Goal: Transaction & Acquisition: Obtain resource

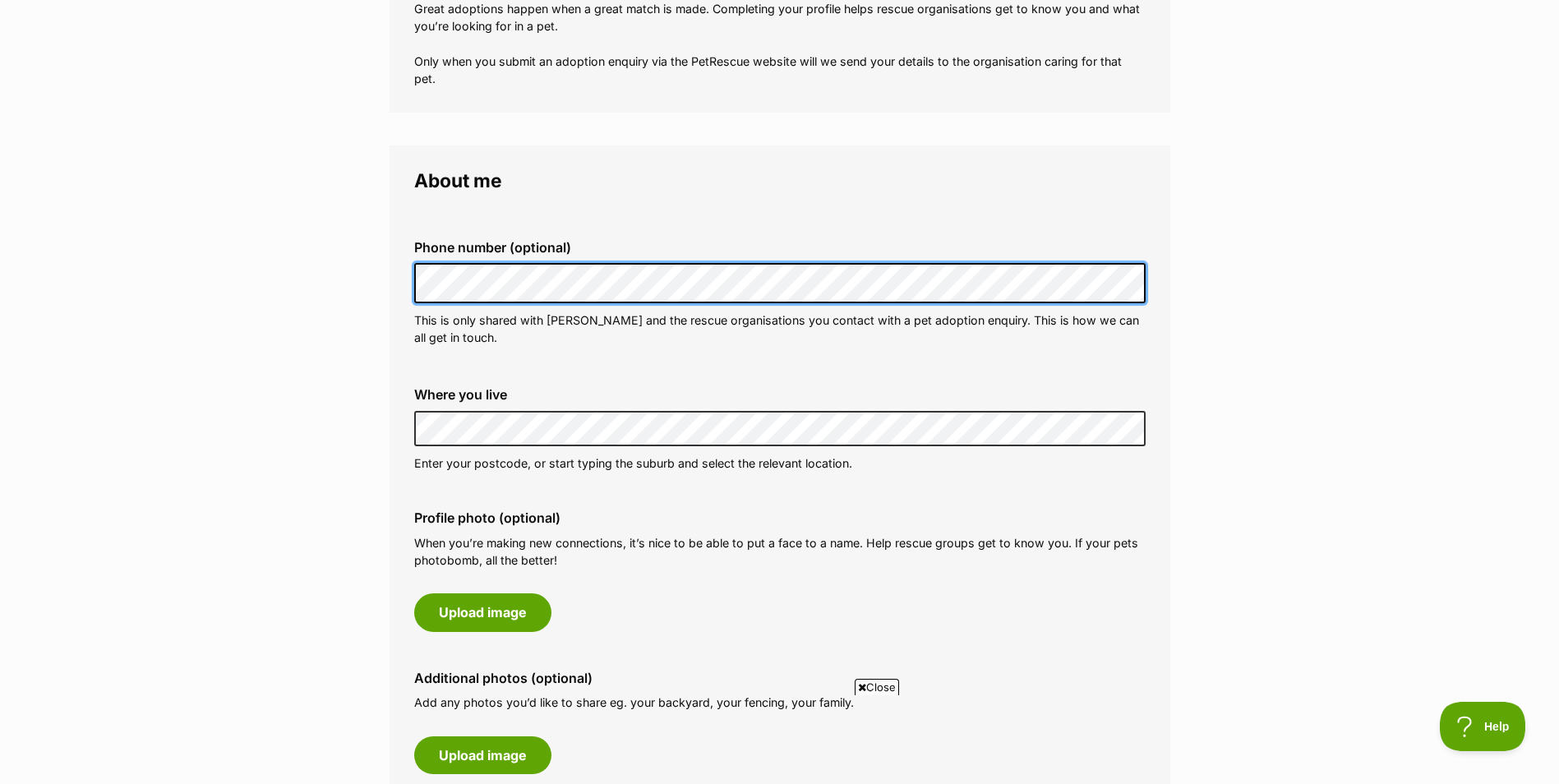
scroll to position [411, 0]
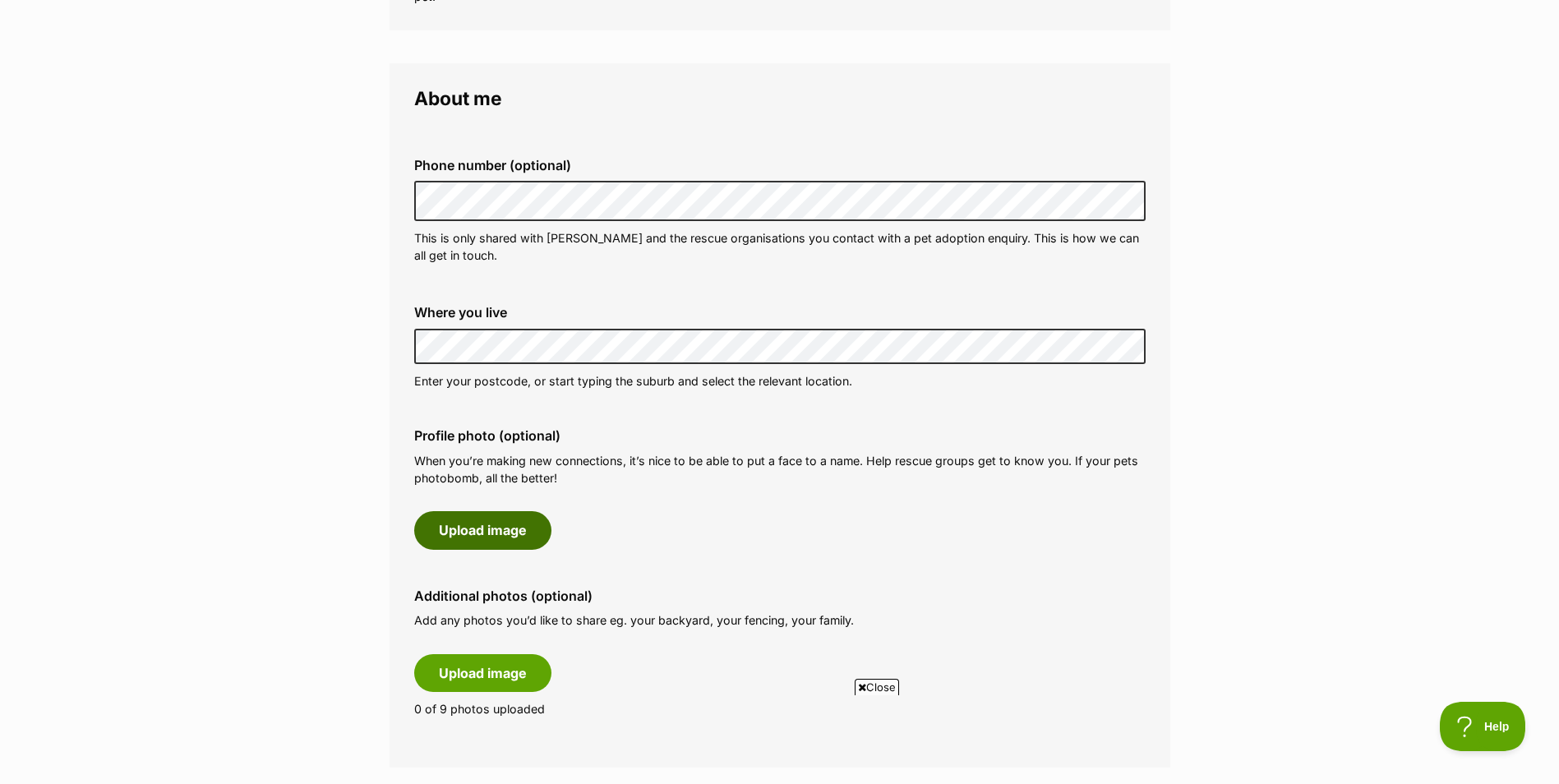
click at [516, 535] on button "Upload image" at bounding box center [482, 529] width 137 height 37
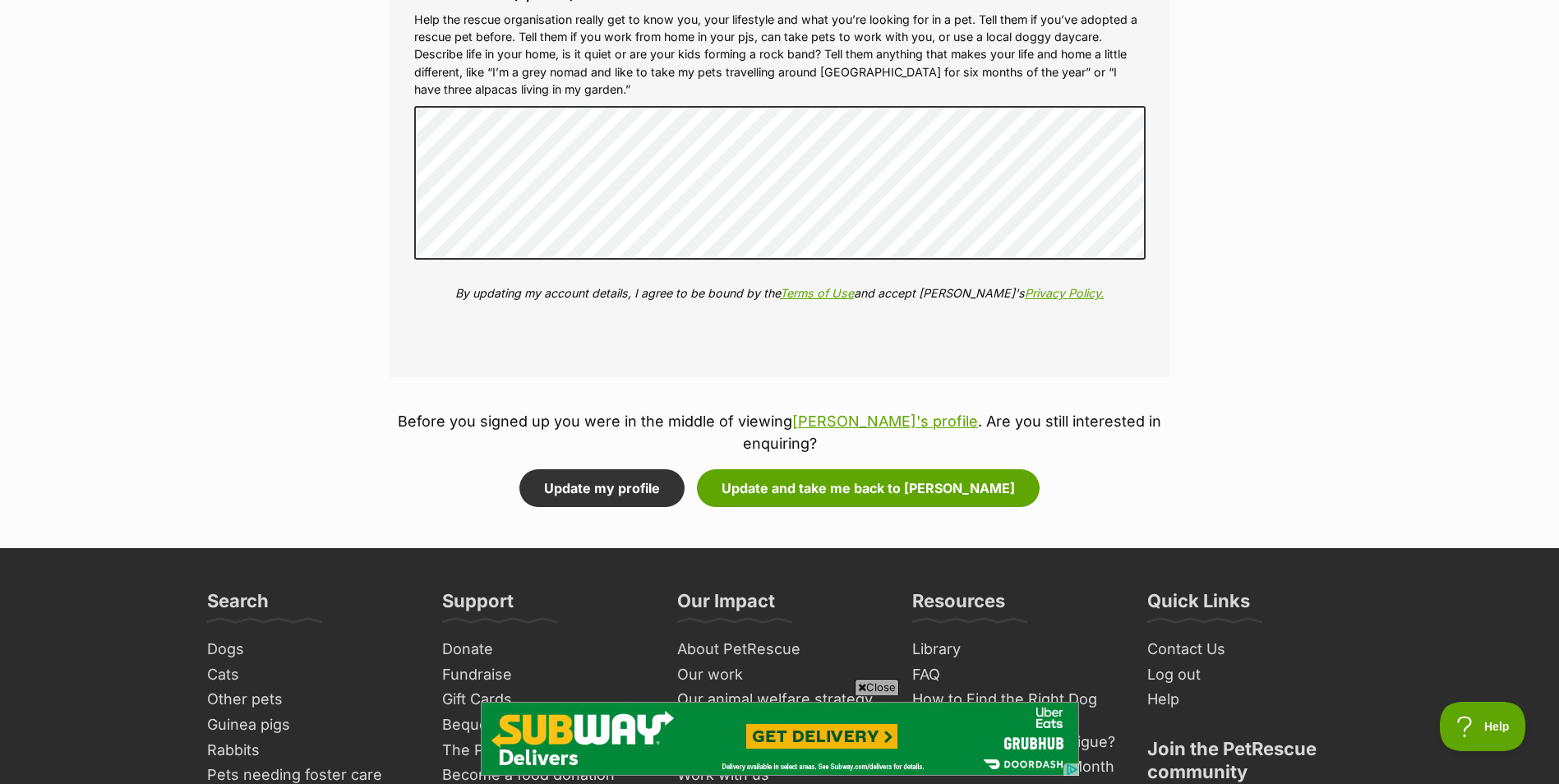
scroll to position [1971, 0]
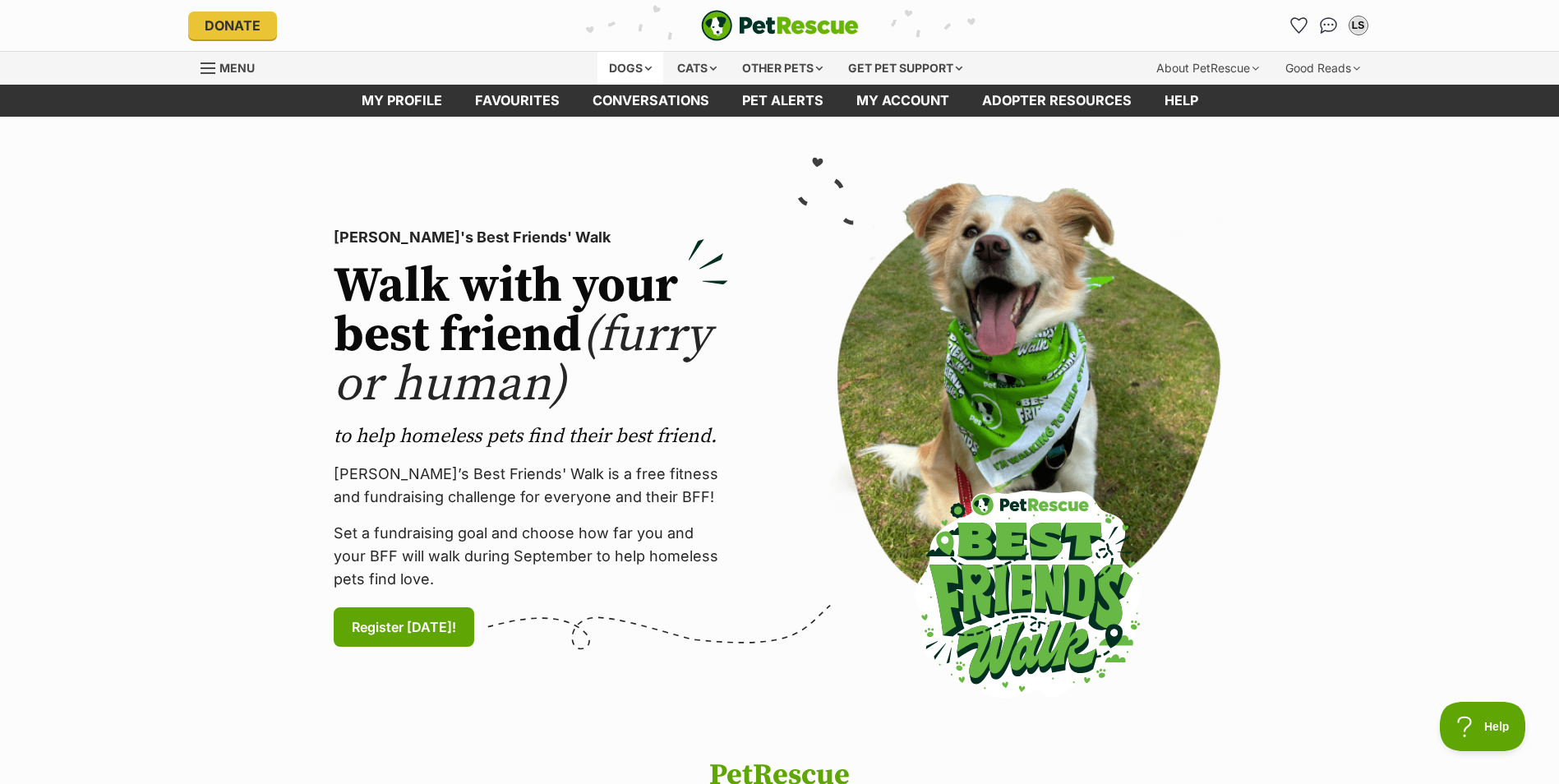
click at [623, 72] on div "Dogs" at bounding box center [630, 68] width 66 height 33
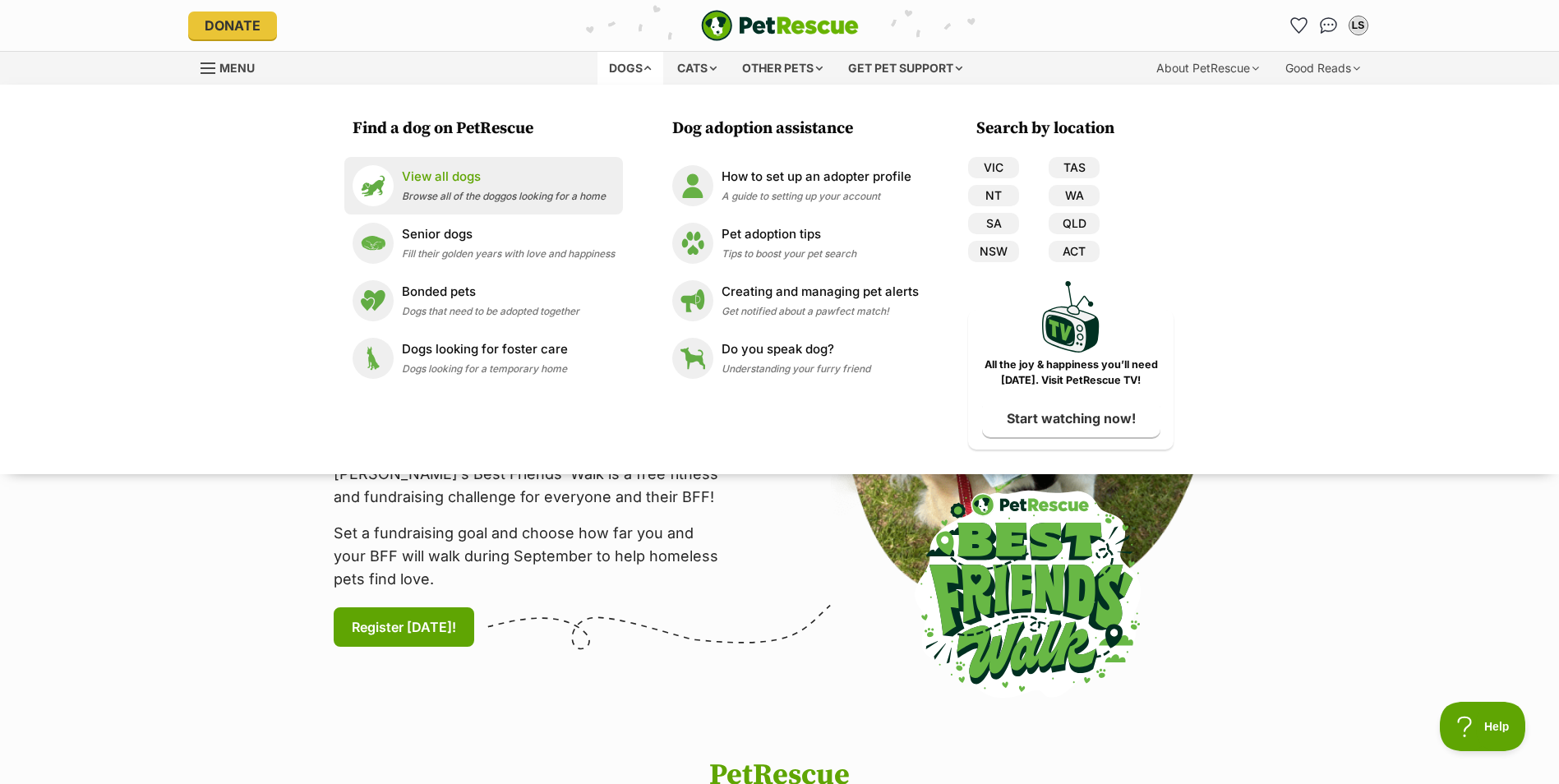
click at [517, 185] on p "View all dogs" at bounding box center [503, 177] width 203 height 19
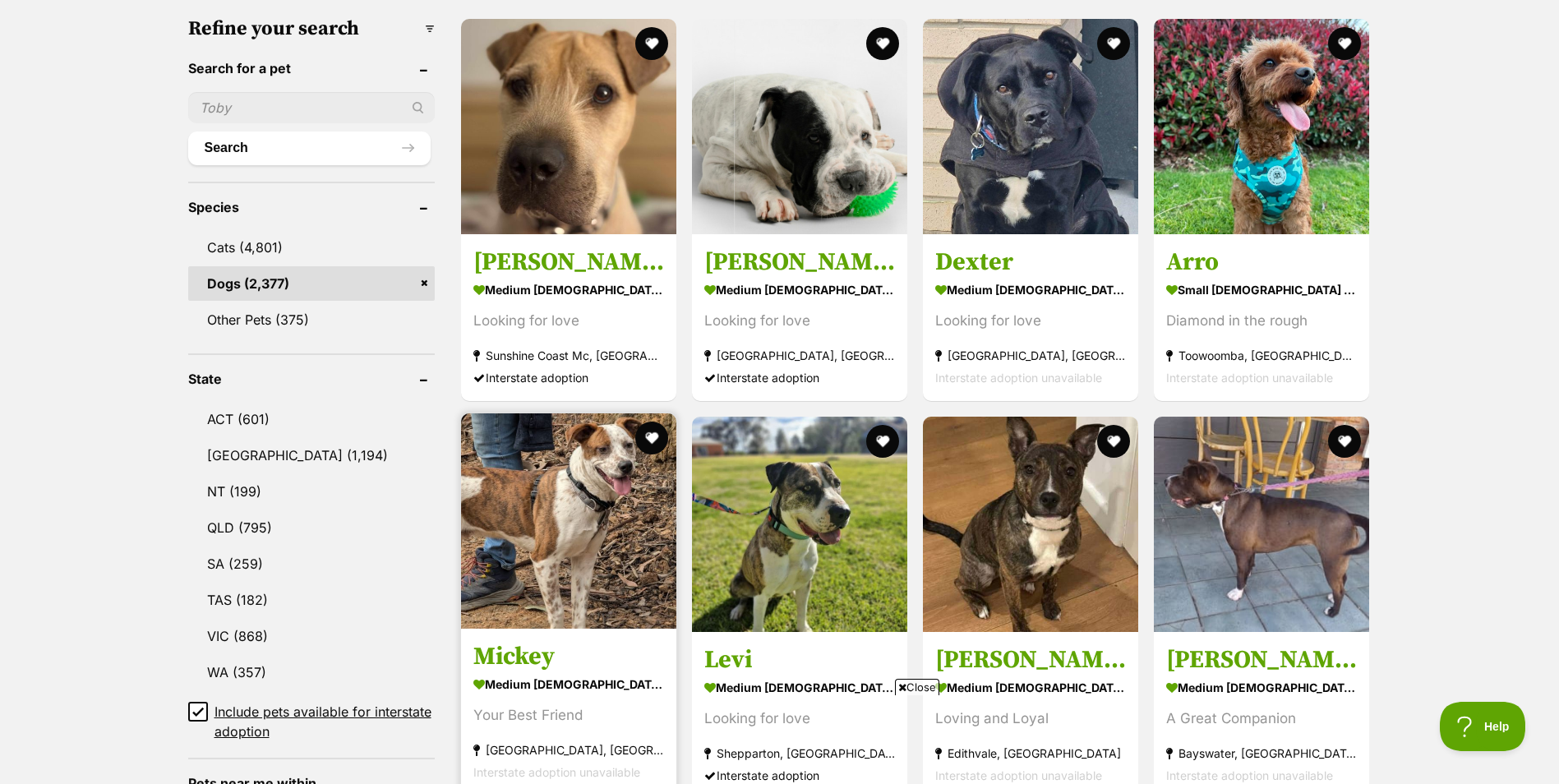
scroll to position [329, 0]
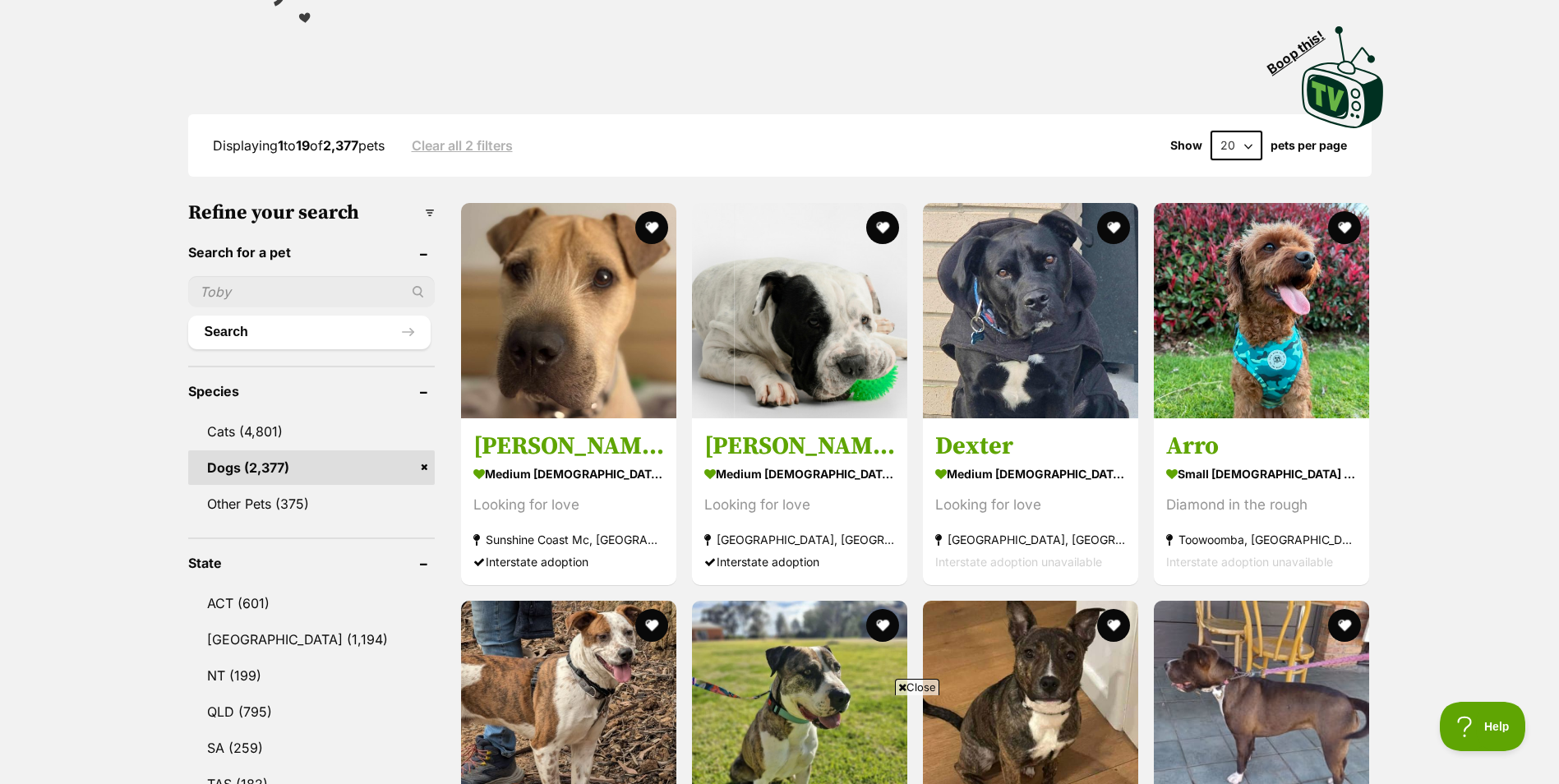
click at [422, 253] on header "Search for a pet" at bounding box center [312, 252] width 247 height 14
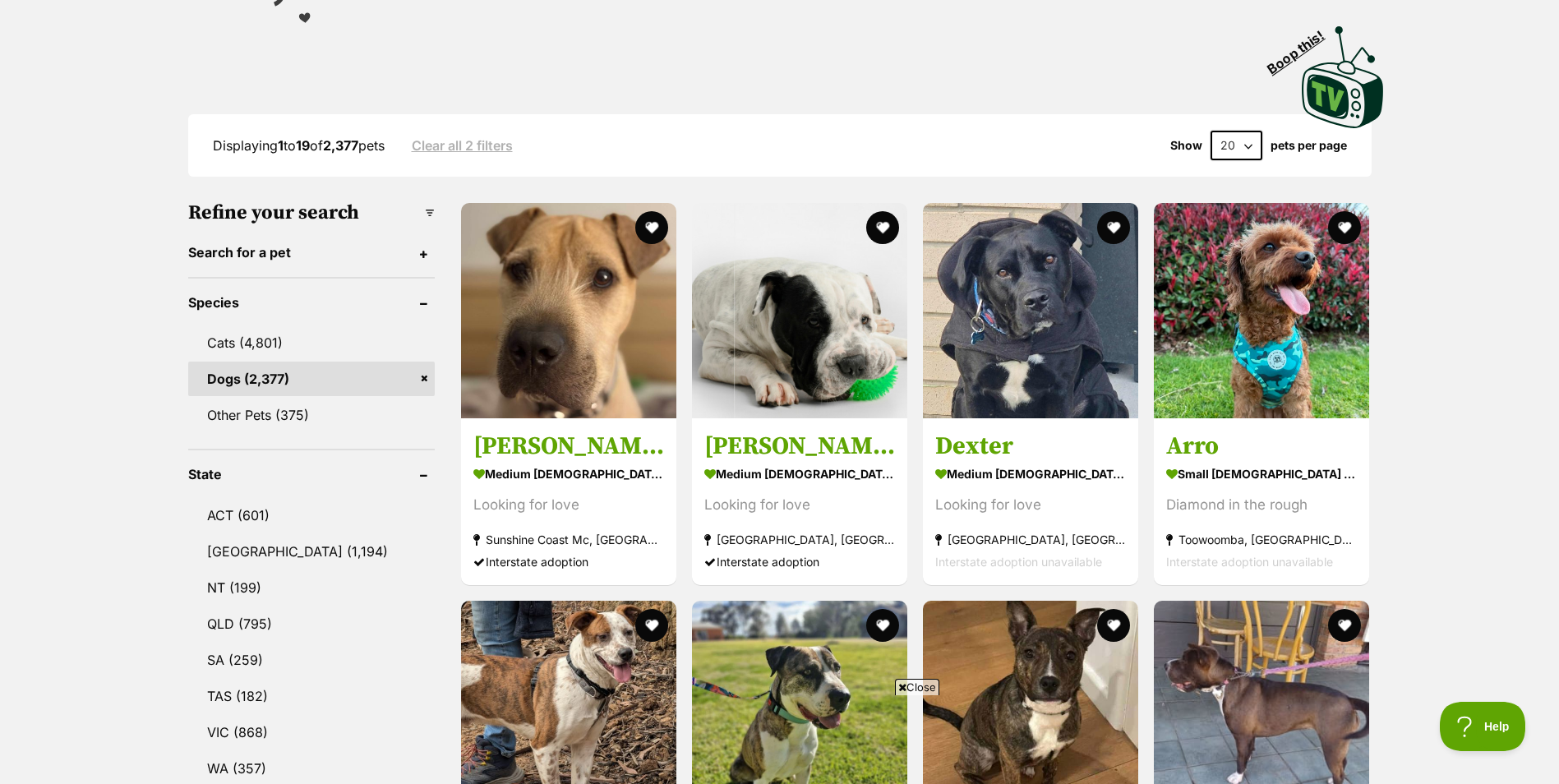
click at [422, 253] on header "Search for a pet" at bounding box center [312, 252] width 247 height 14
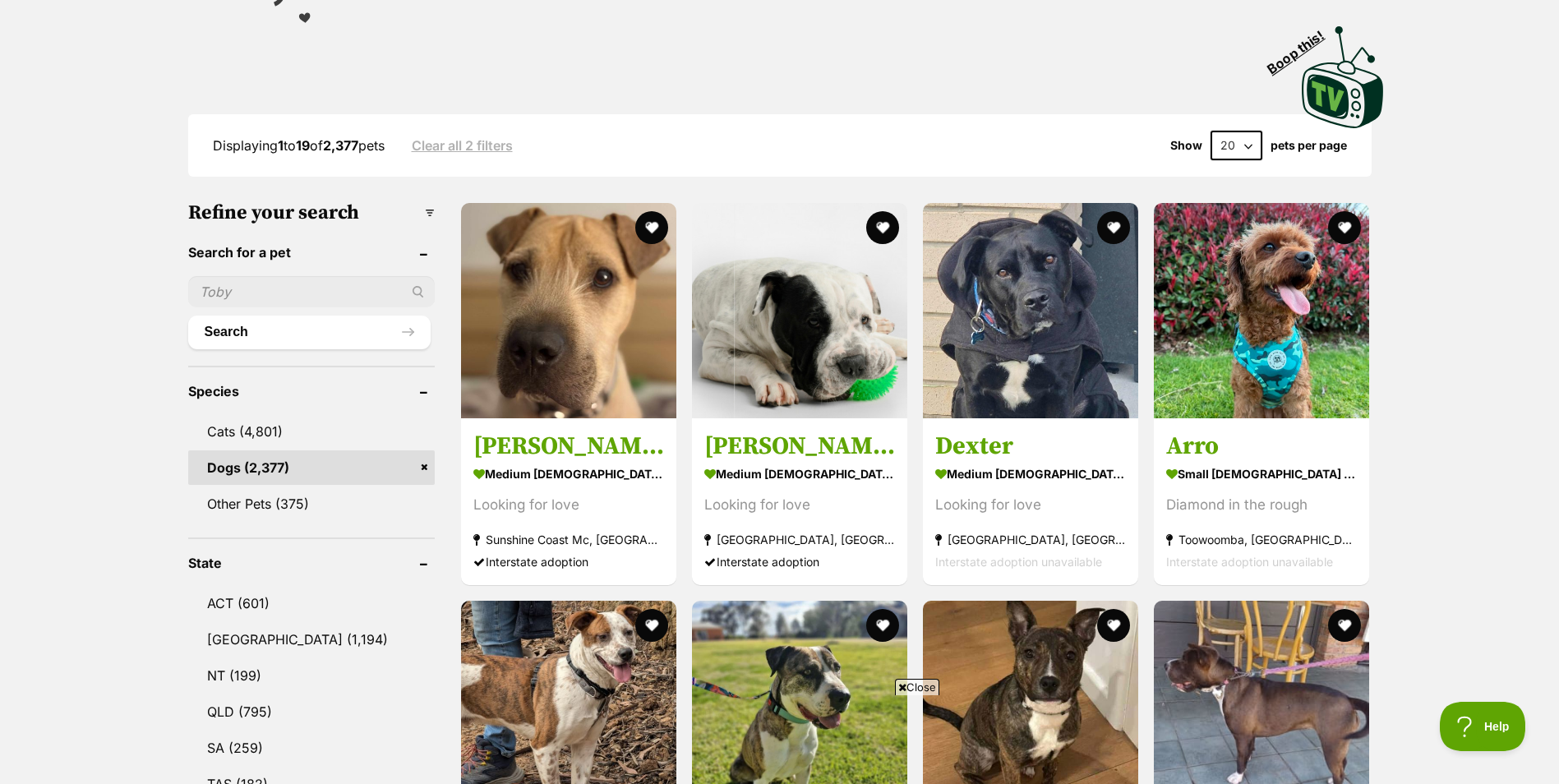
click at [288, 289] on input "text" at bounding box center [312, 291] width 247 height 31
type input "cody"
click at [188, 316] on button "Search" at bounding box center [309, 332] width 243 height 33
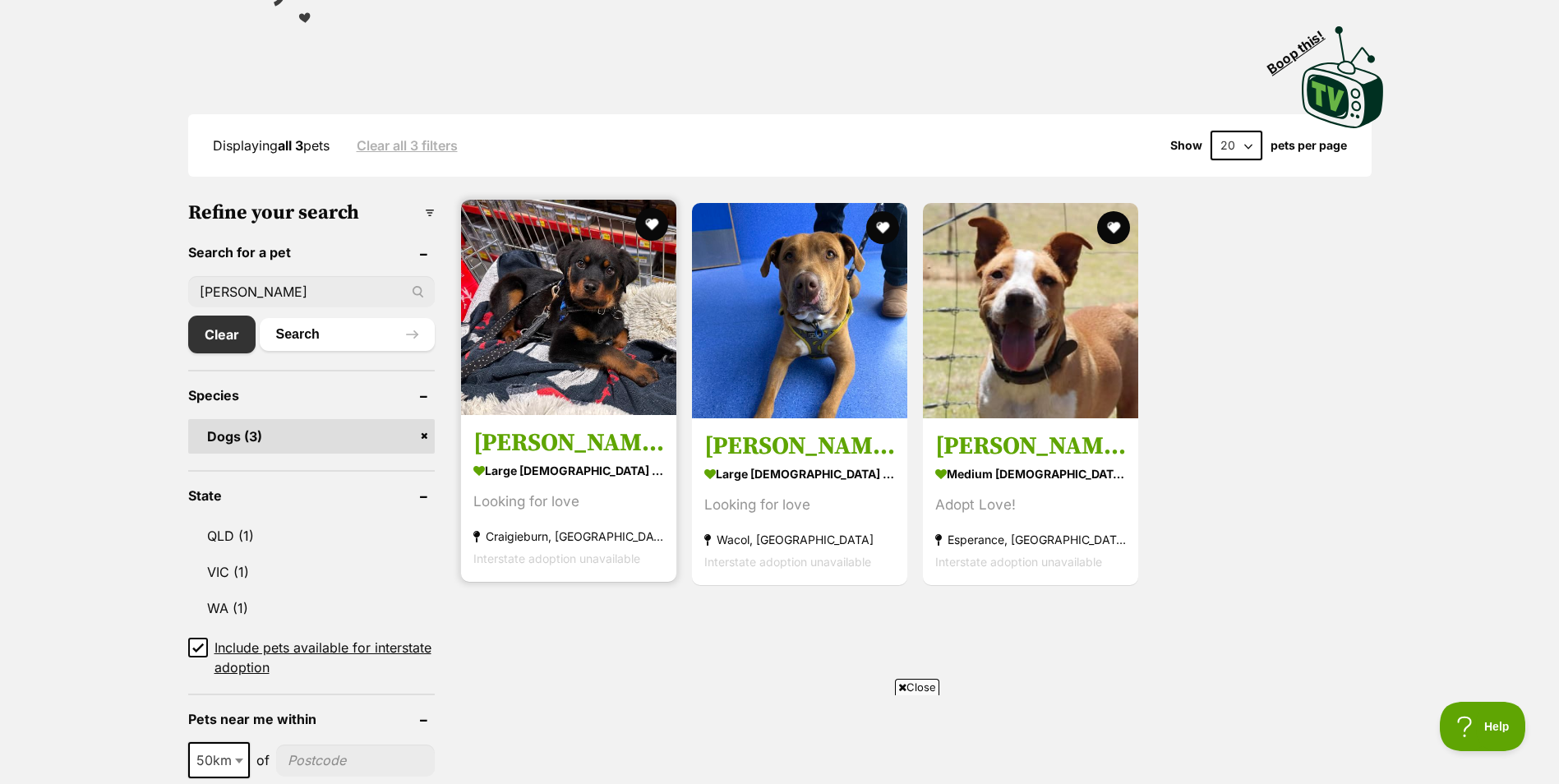
click at [512, 404] on img at bounding box center [568, 307] width 215 height 215
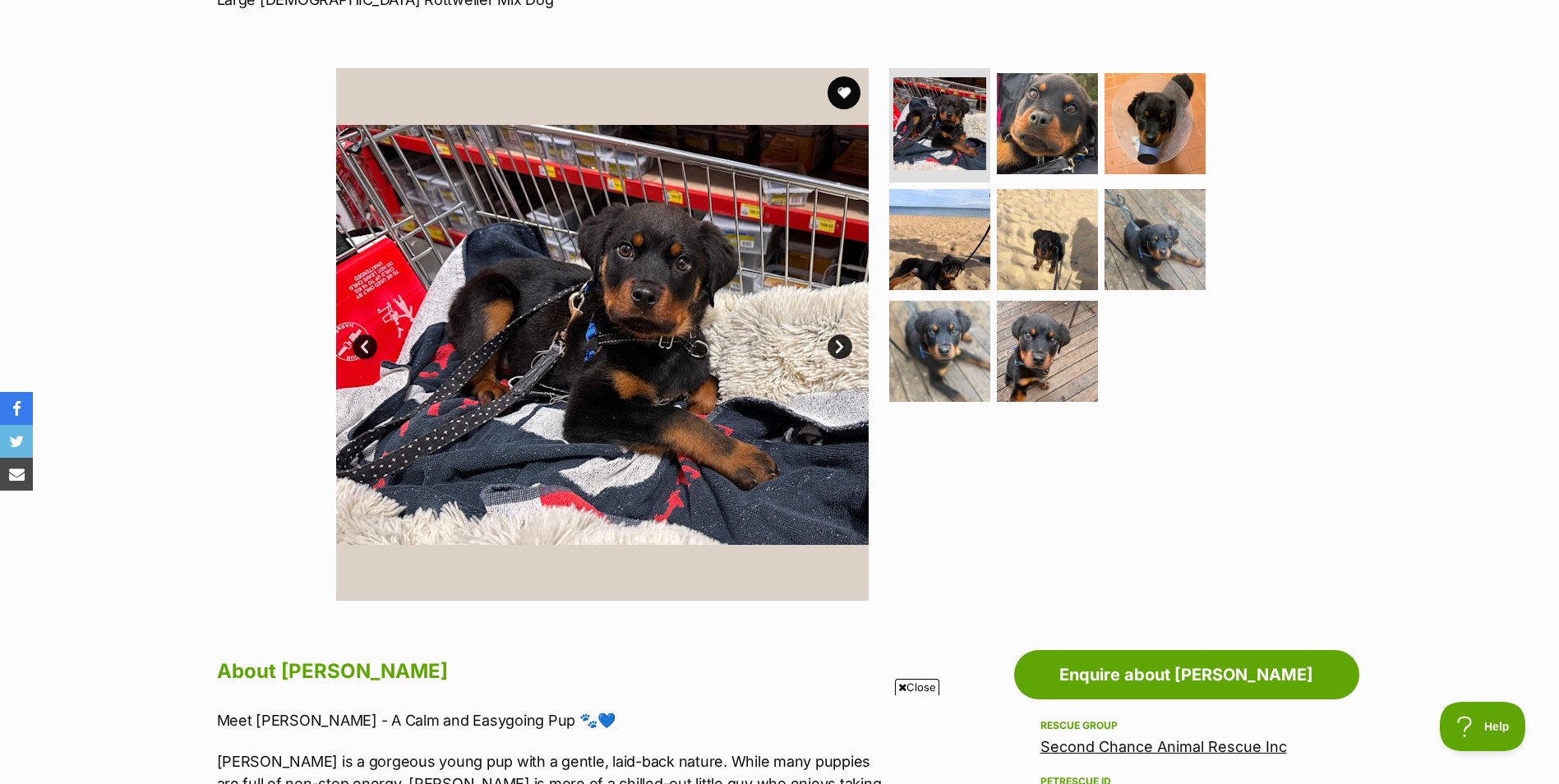
scroll to position [247, 0]
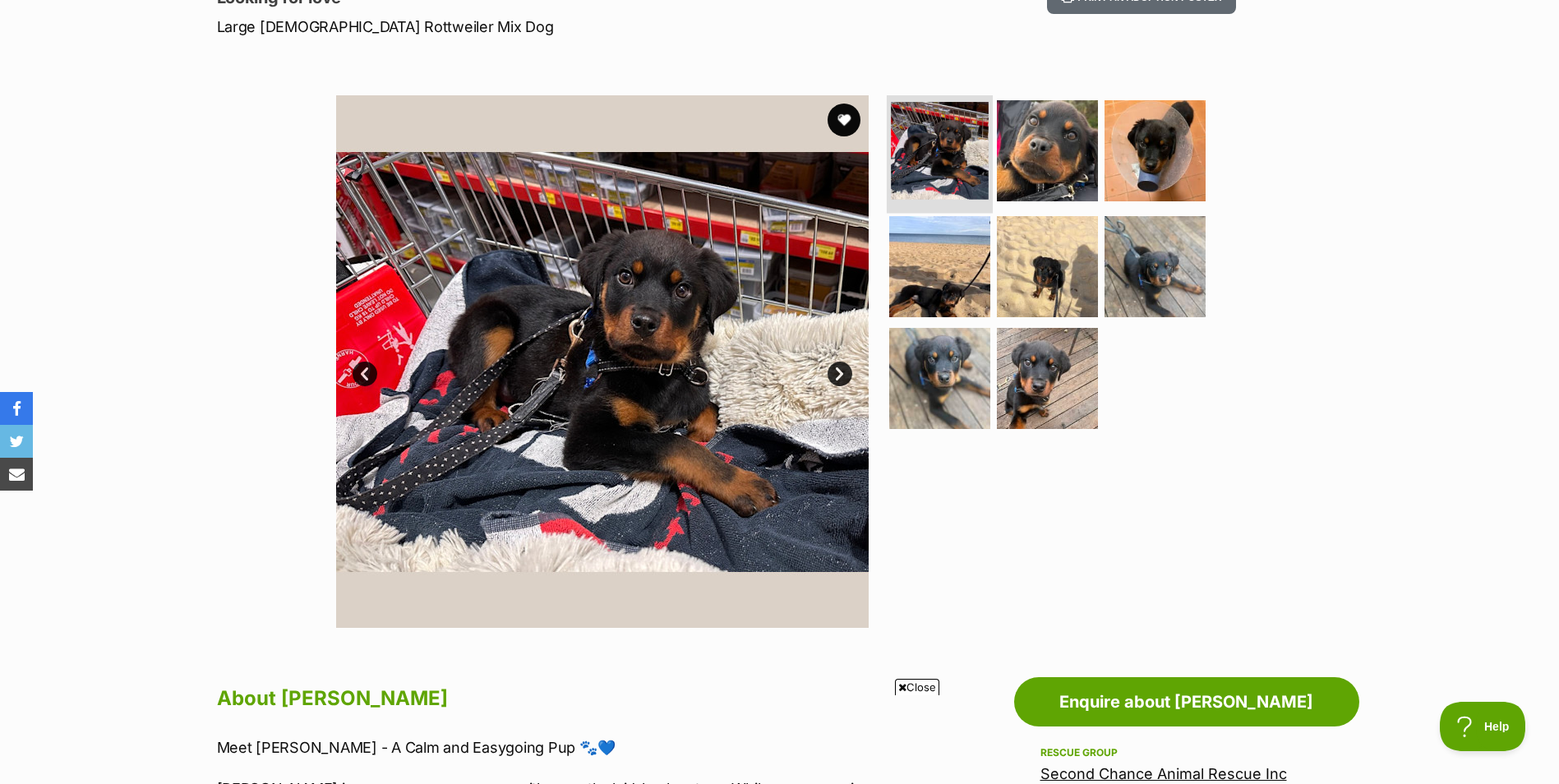
click at [947, 173] on img at bounding box center [939, 151] width 98 height 98
click at [939, 166] on img at bounding box center [939, 151] width 98 height 98
click at [835, 368] on link "Next" at bounding box center [840, 374] width 25 height 25
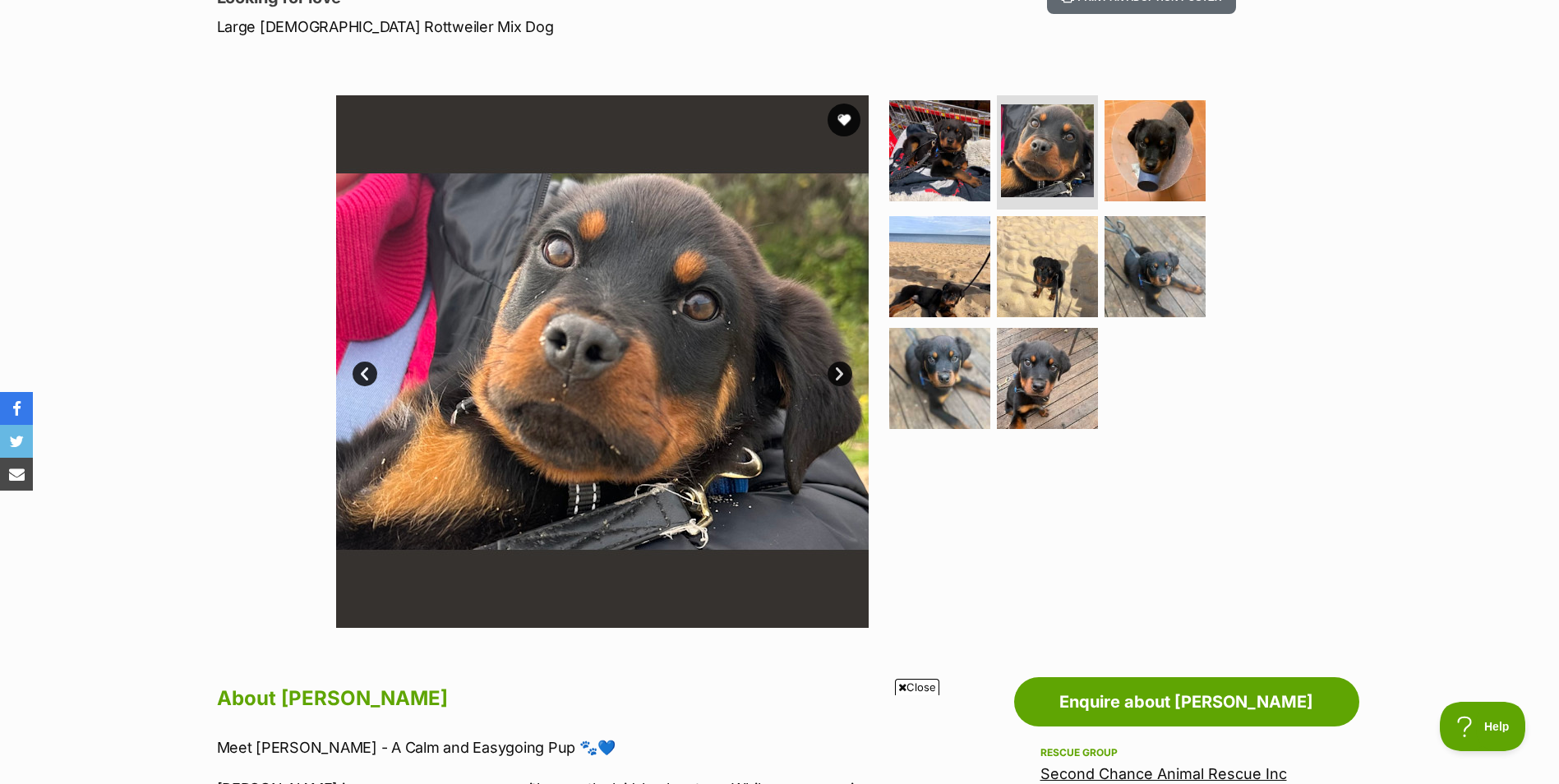
click at [835, 368] on link "Next" at bounding box center [840, 374] width 25 height 25
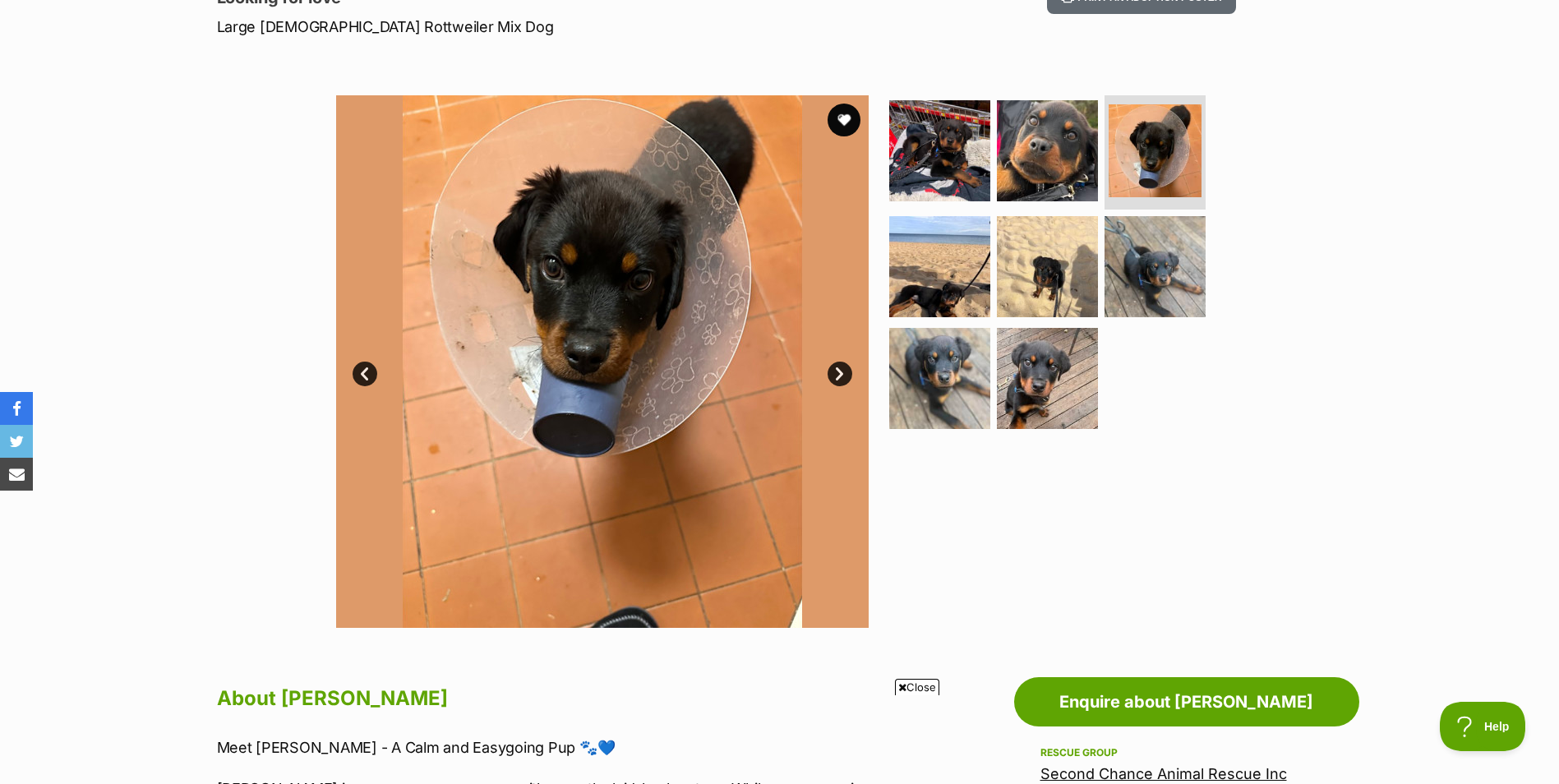
click at [835, 368] on link "Next" at bounding box center [840, 374] width 25 height 25
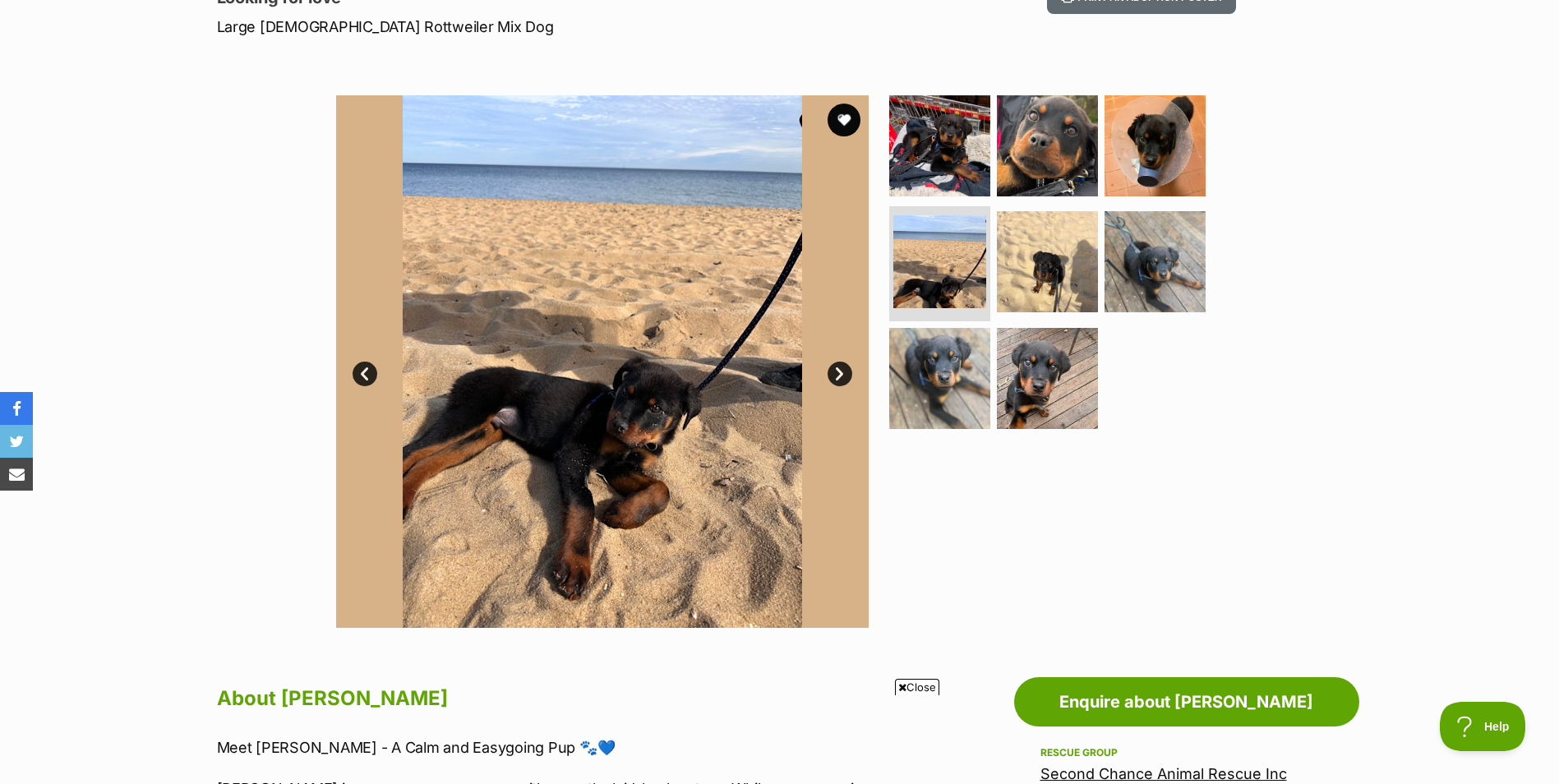
click at [835, 368] on link "Next" at bounding box center [840, 374] width 25 height 25
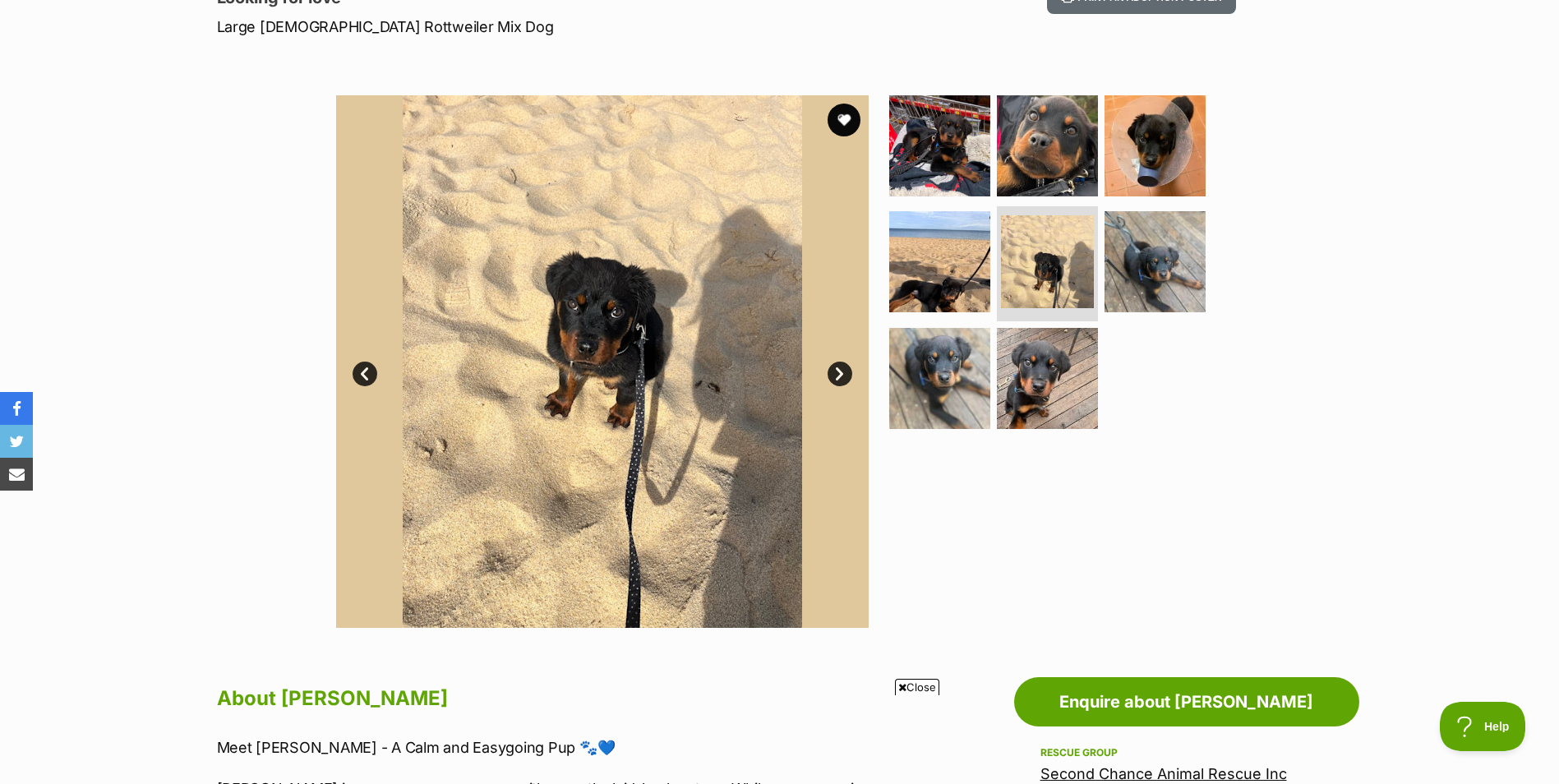
click at [835, 368] on link "Next" at bounding box center [840, 374] width 25 height 25
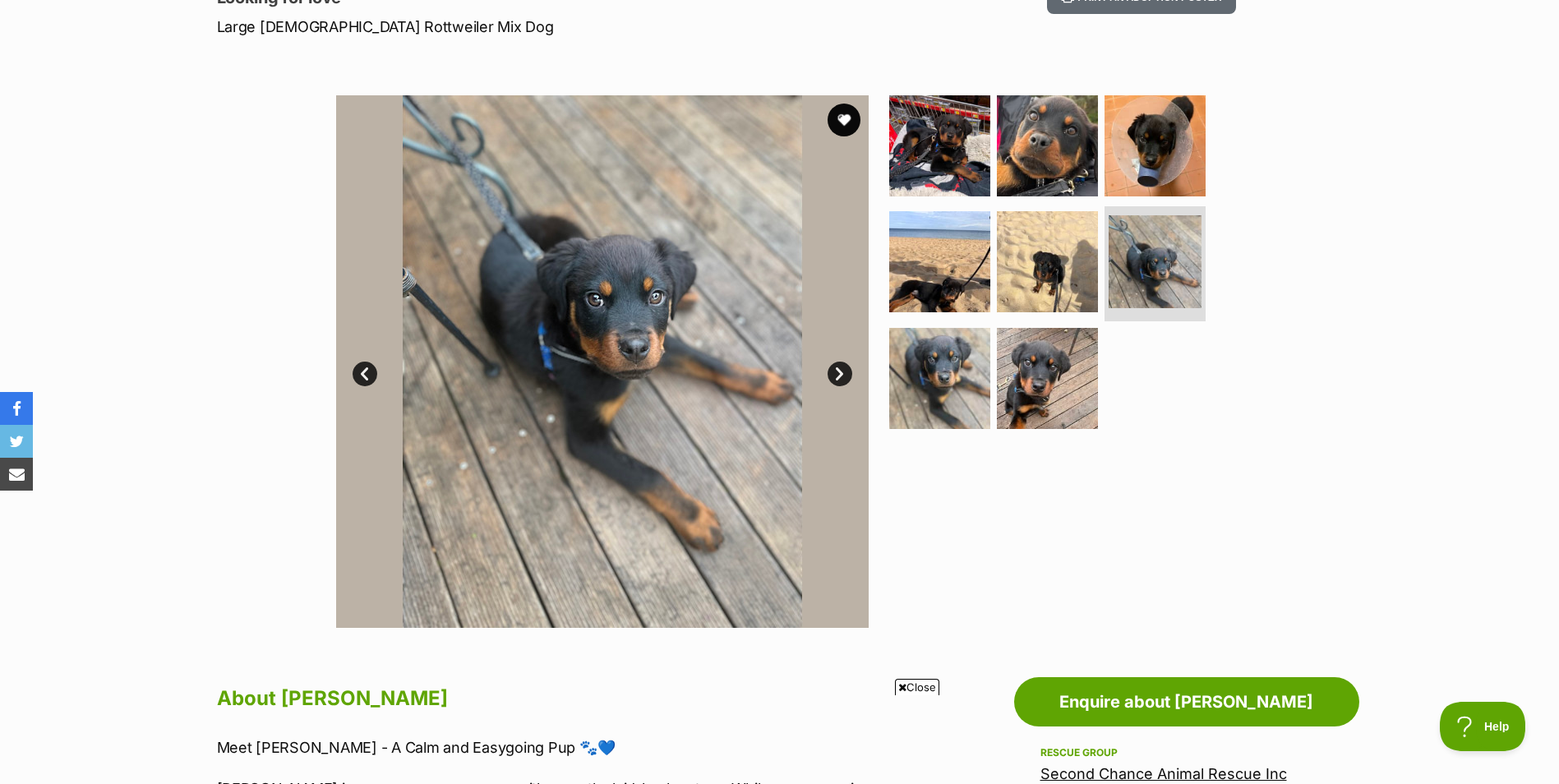
click at [835, 368] on link "Next" at bounding box center [840, 374] width 25 height 25
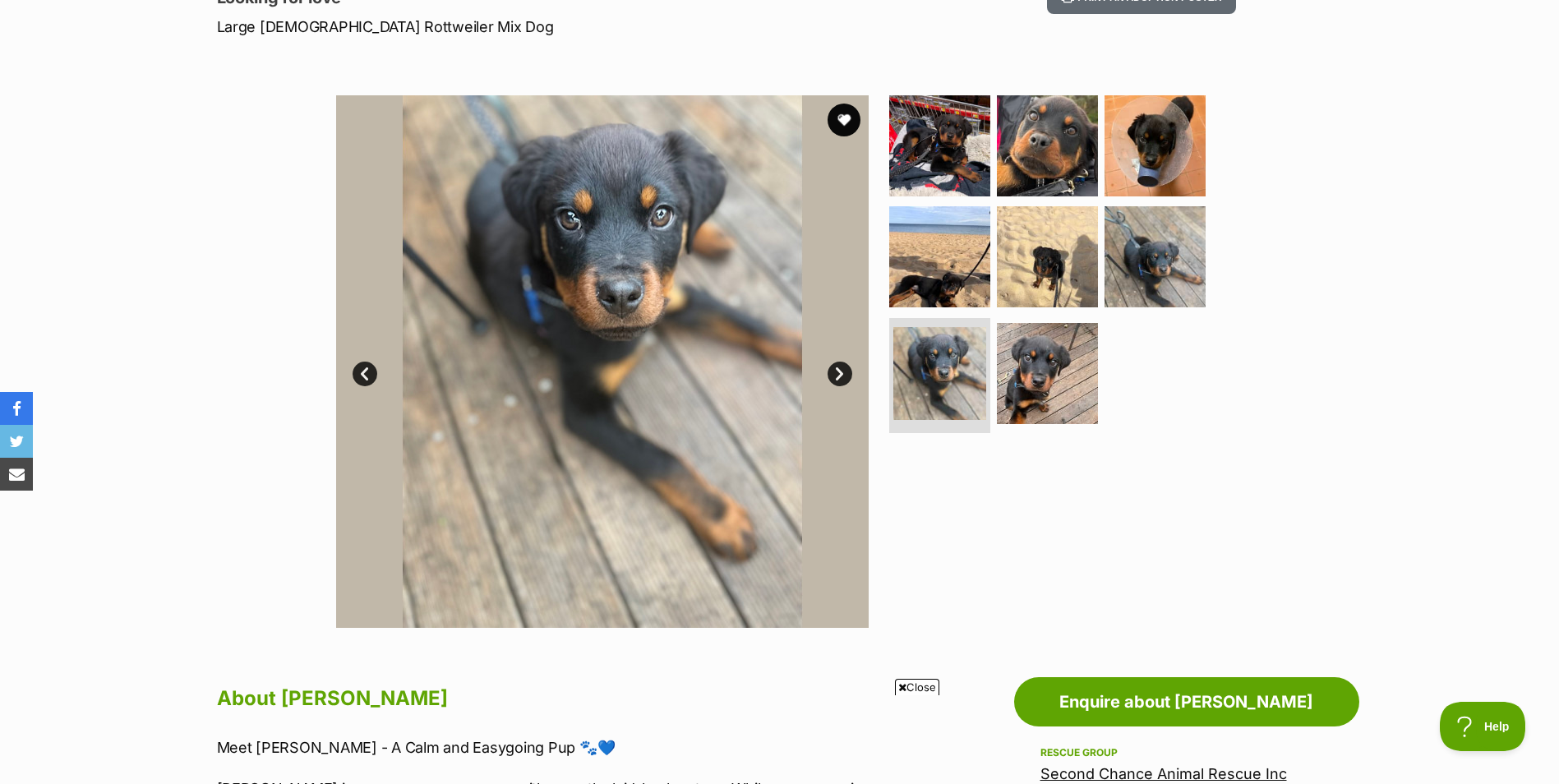
click at [835, 368] on link "Next" at bounding box center [840, 374] width 25 height 25
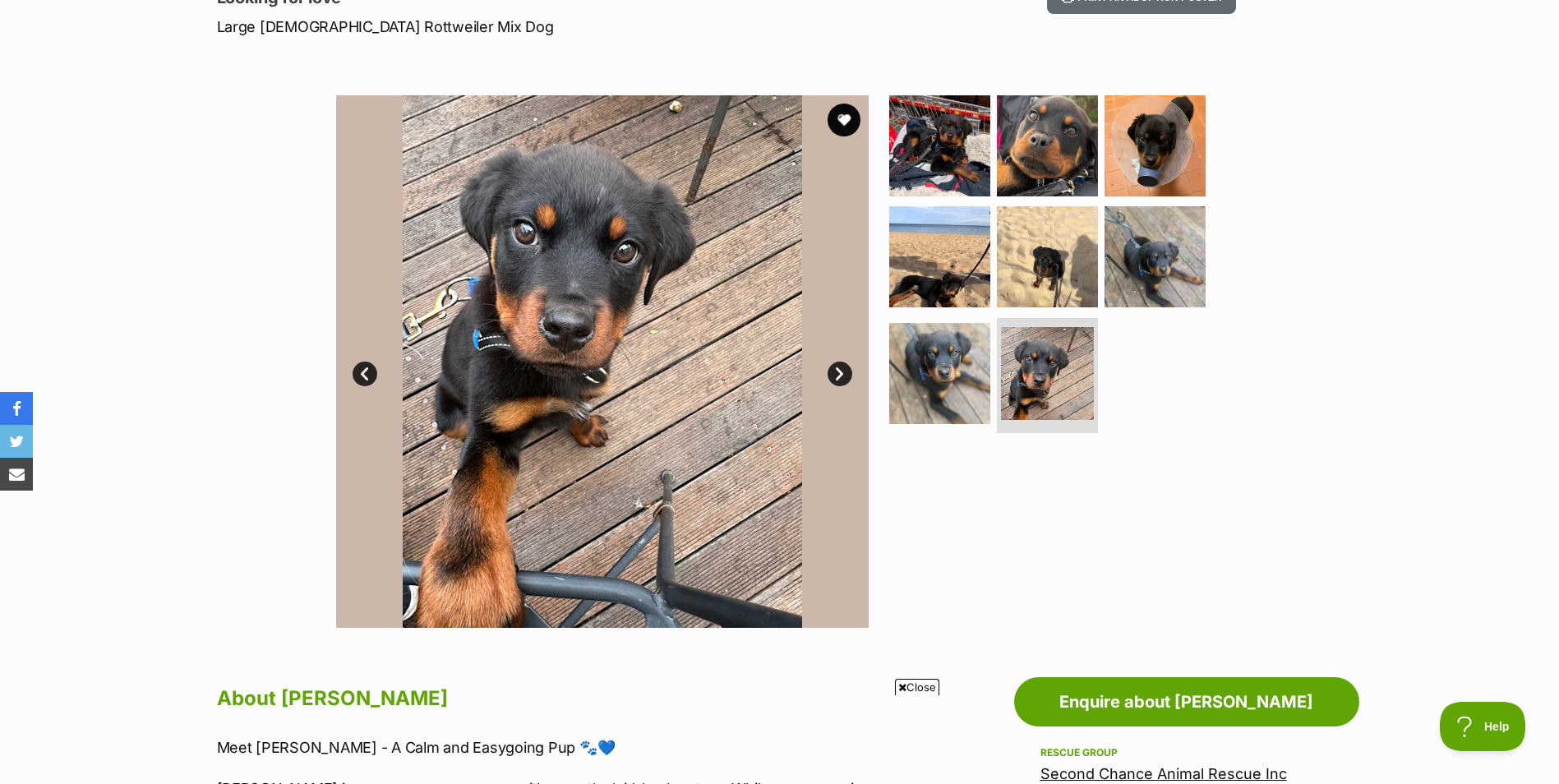
click at [835, 368] on link "Next" at bounding box center [840, 374] width 25 height 25
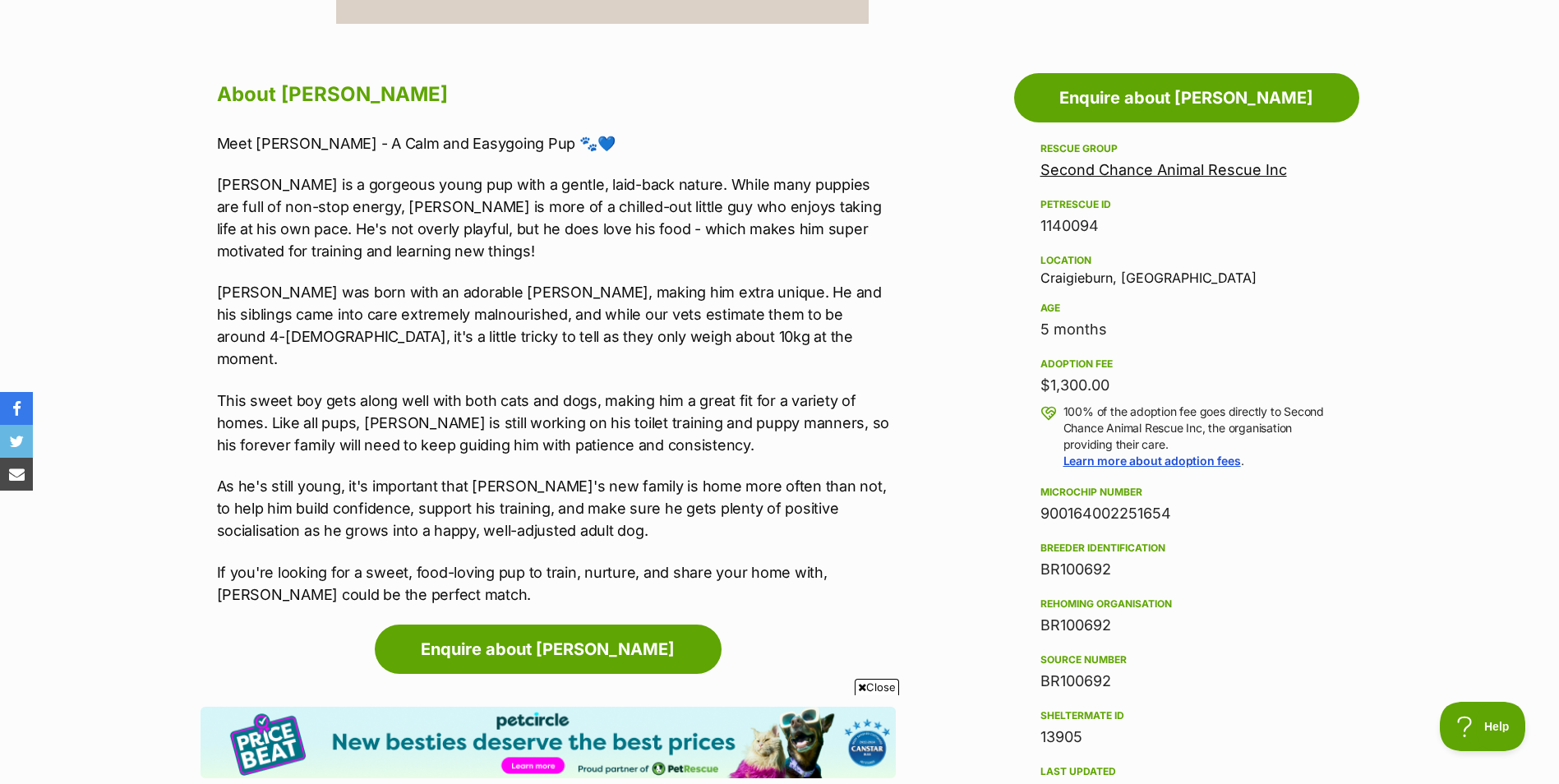
scroll to position [821, 0]
